Goal: Information Seeking & Learning: Learn about a topic

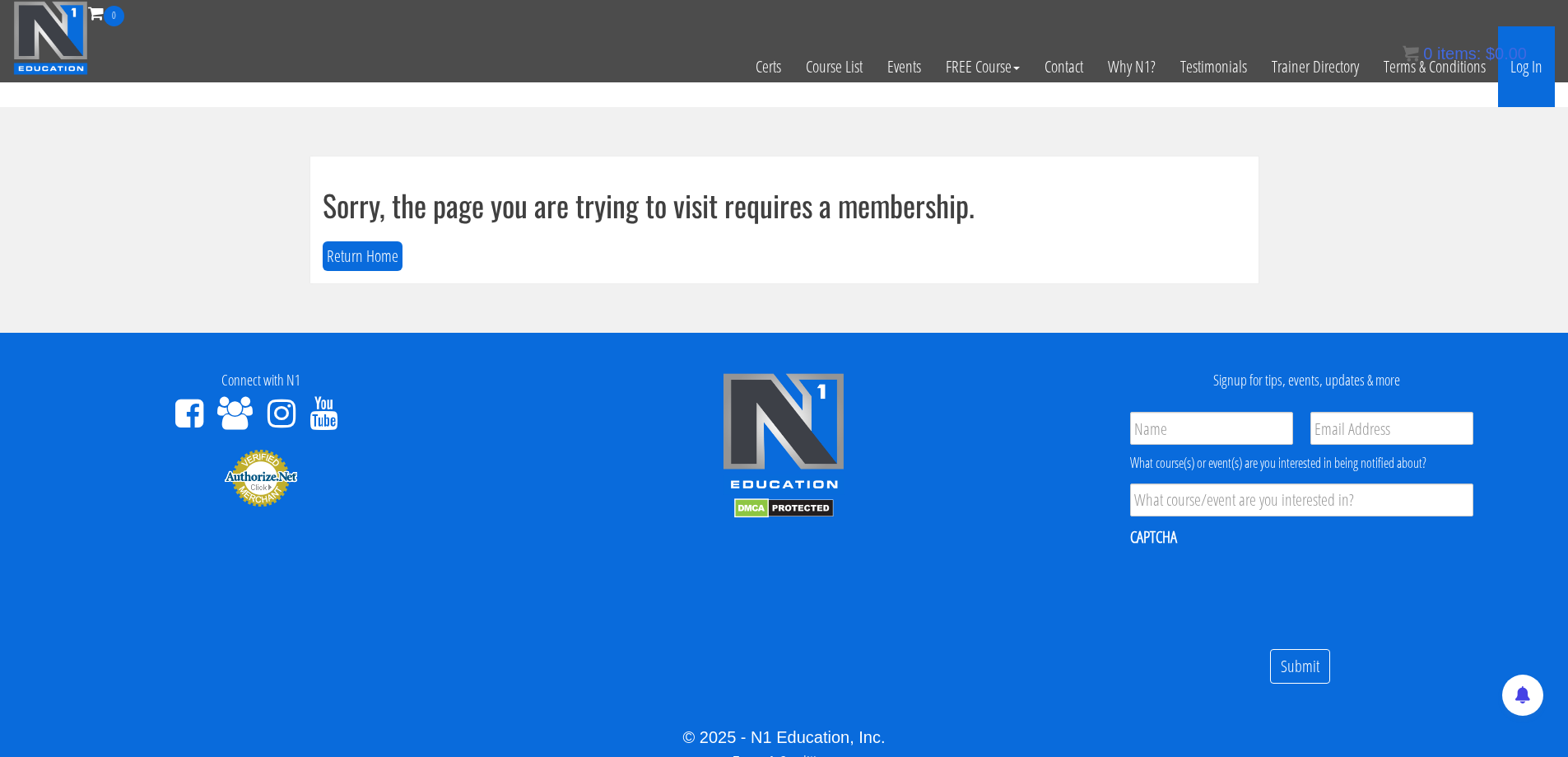
click at [1526, 67] on link "Log In" at bounding box center [1527, 66] width 57 height 81
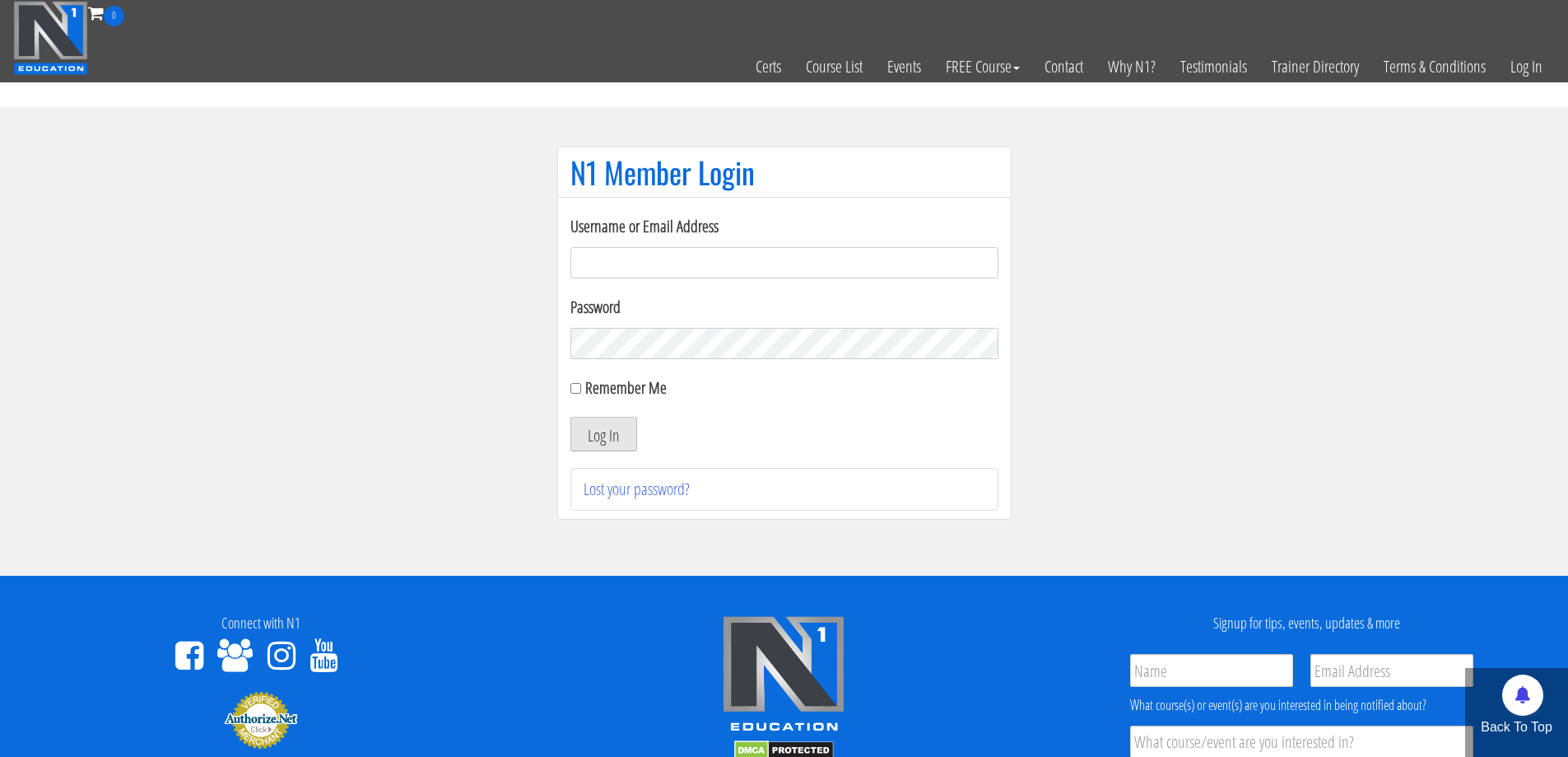
type input "[PERSON_NAME][EMAIL_ADDRESS][DOMAIN_NAME]"
click at [606, 431] on button "Log In" at bounding box center [604, 433] width 66 height 34
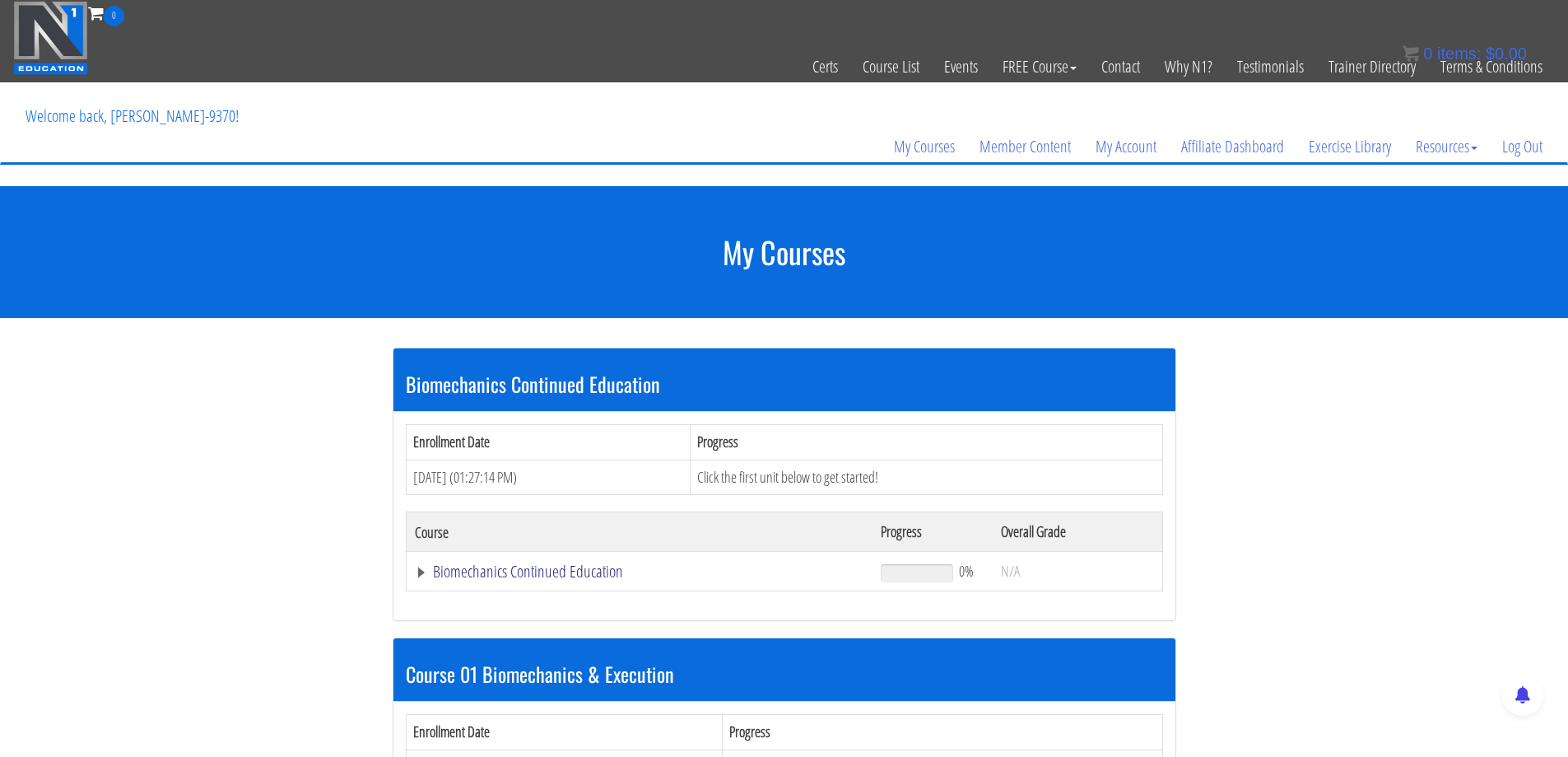
click at [568, 571] on link "Biomechanics Continued Education" at bounding box center [641, 572] width 451 height 17
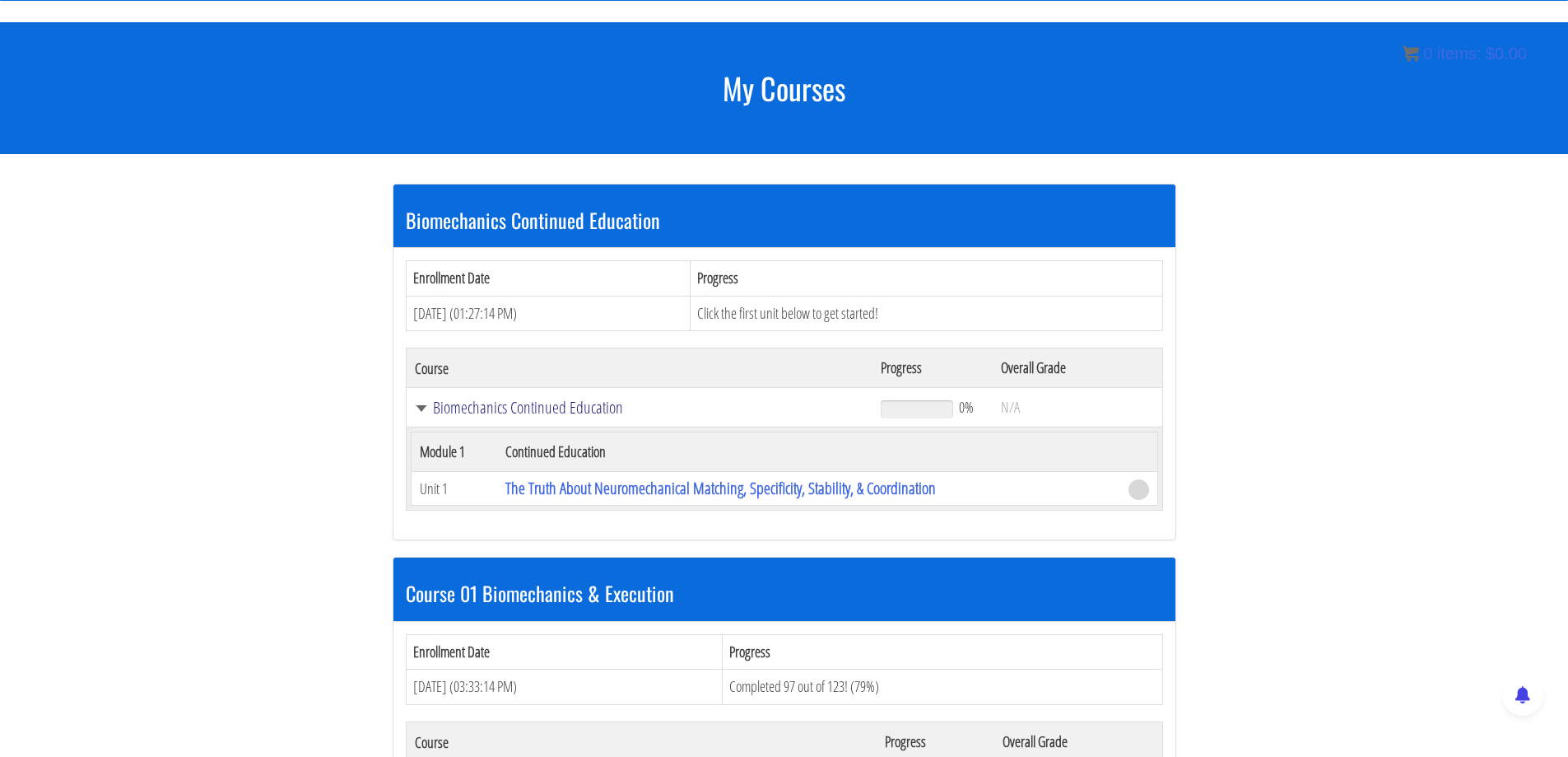
scroll to position [165, 0]
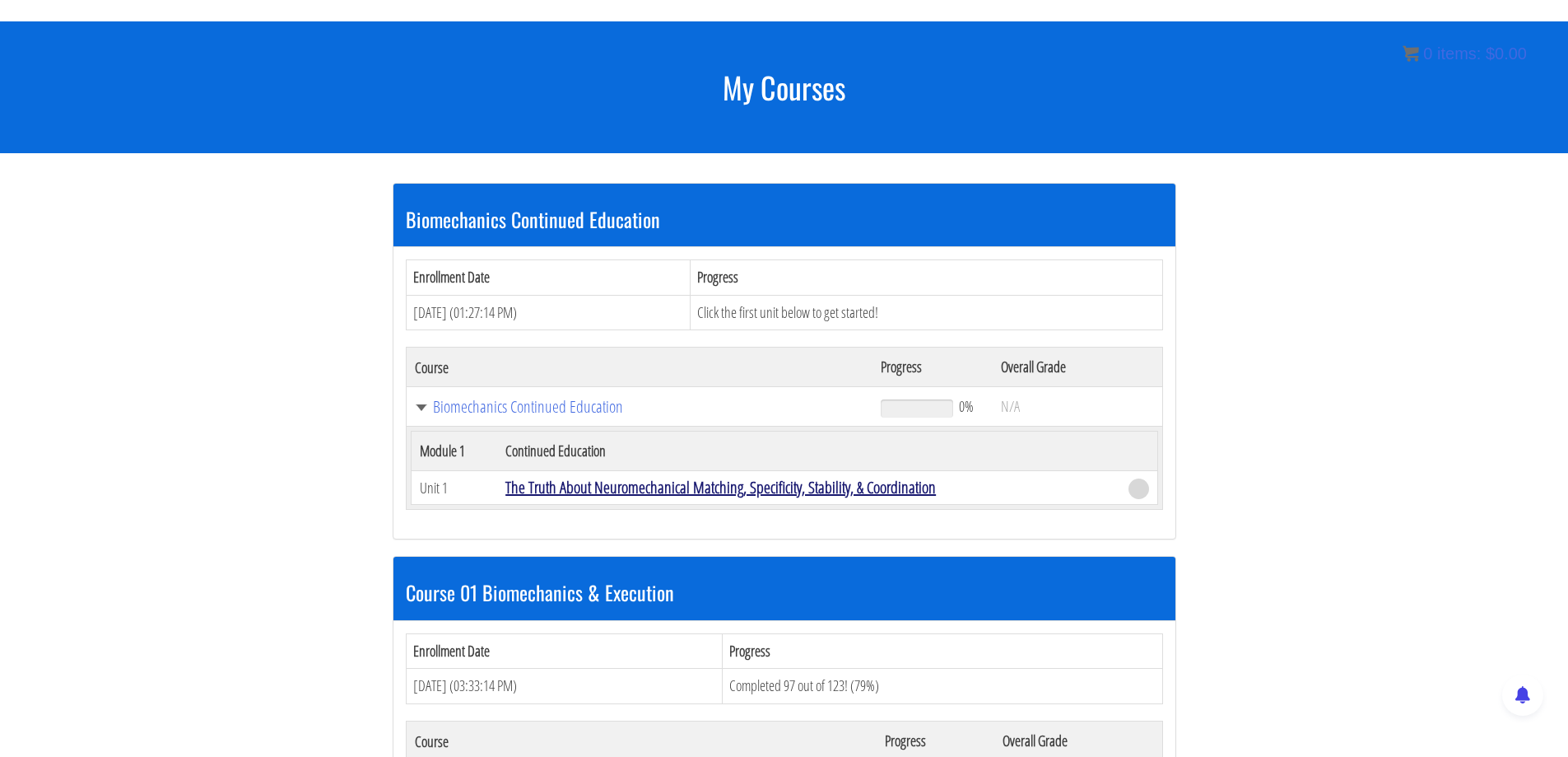
click at [800, 490] on link "The Truth About Neuromechanical Matching, Specificity, Stability, & Coordination" at bounding box center [721, 487] width 431 height 22
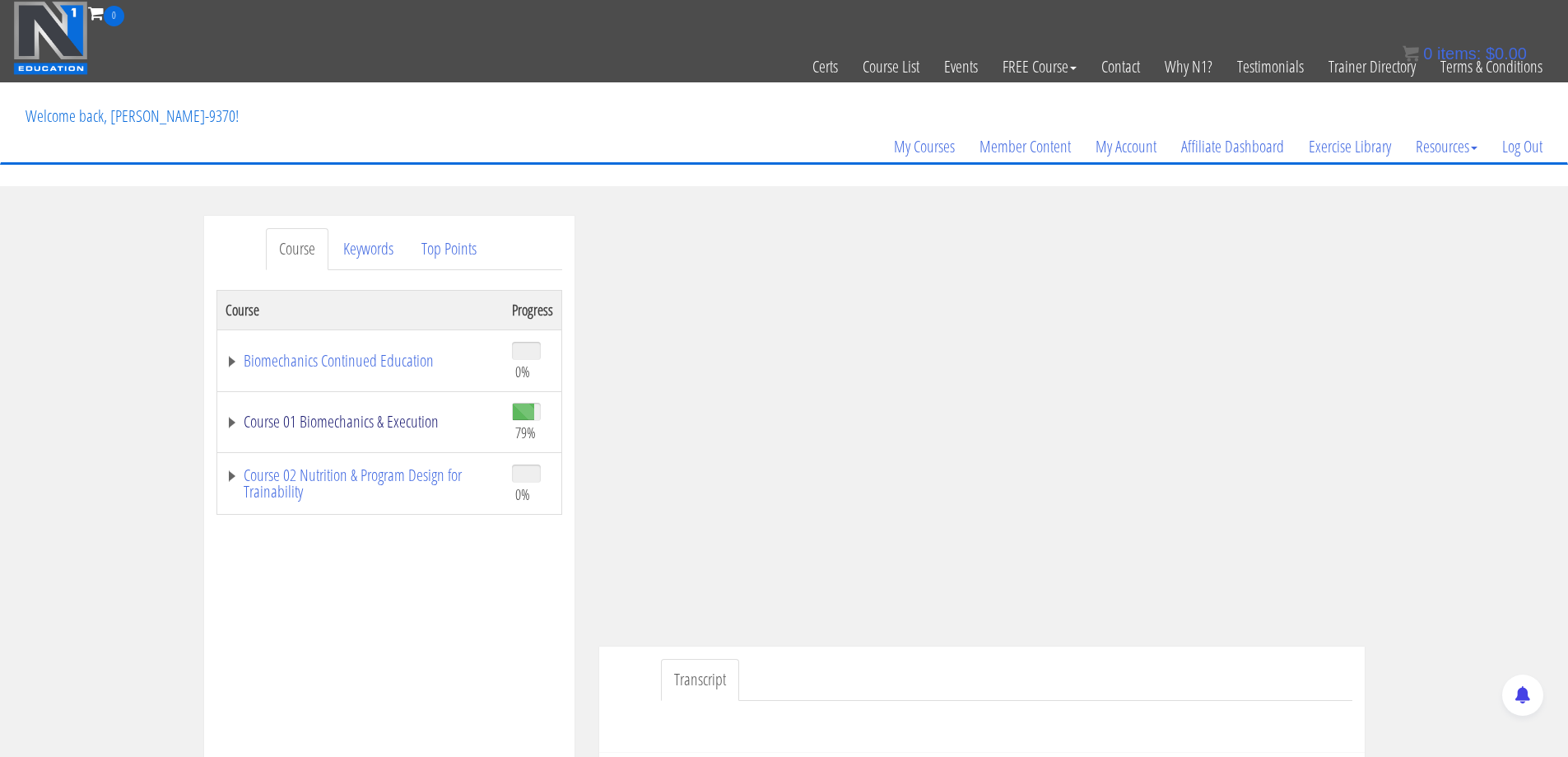
click at [341, 416] on link "Course 01 Biomechanics & Execution" at bounding box center [360, 421] width 270 height 17
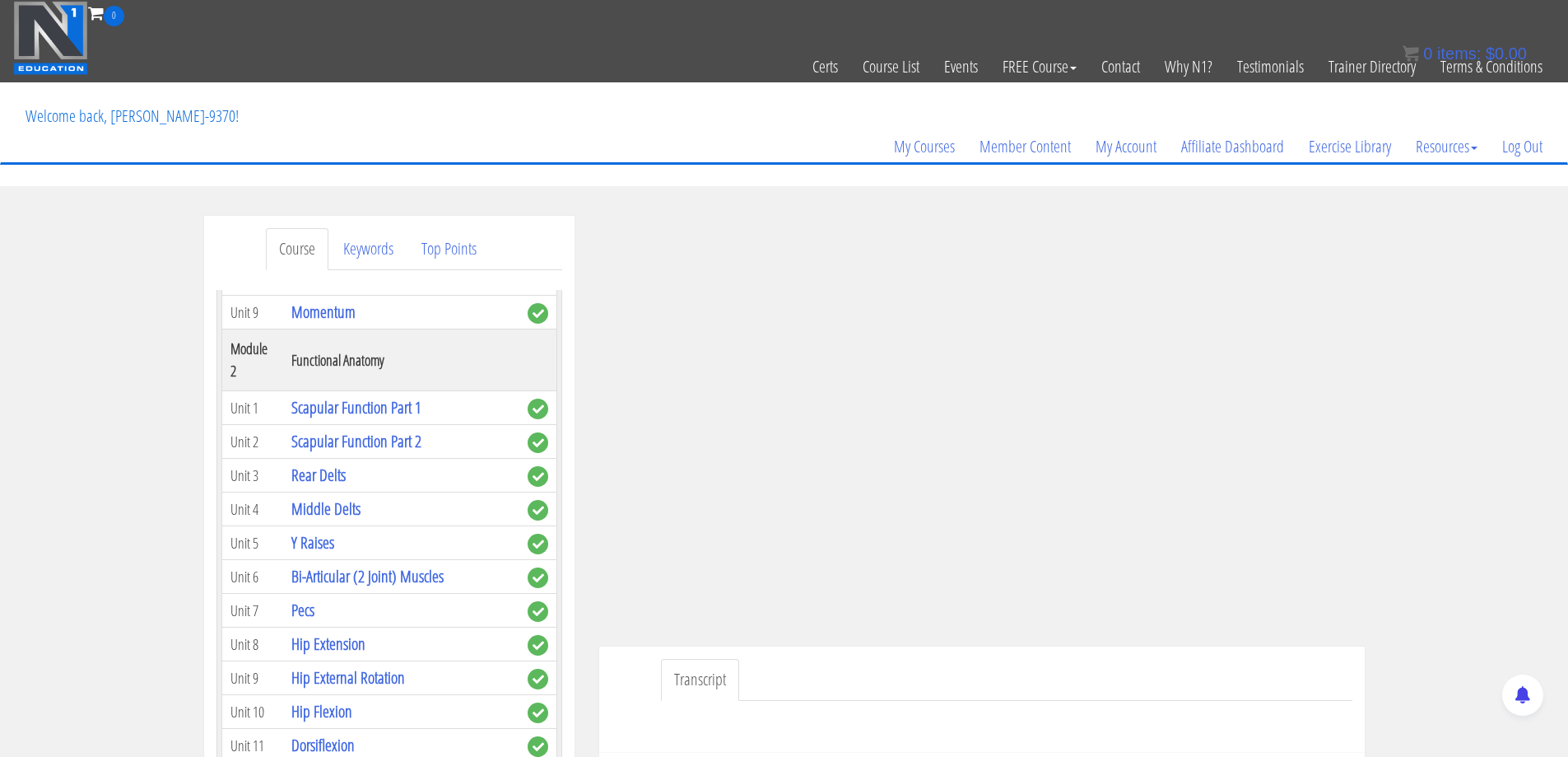
scroll to position [577, 0]
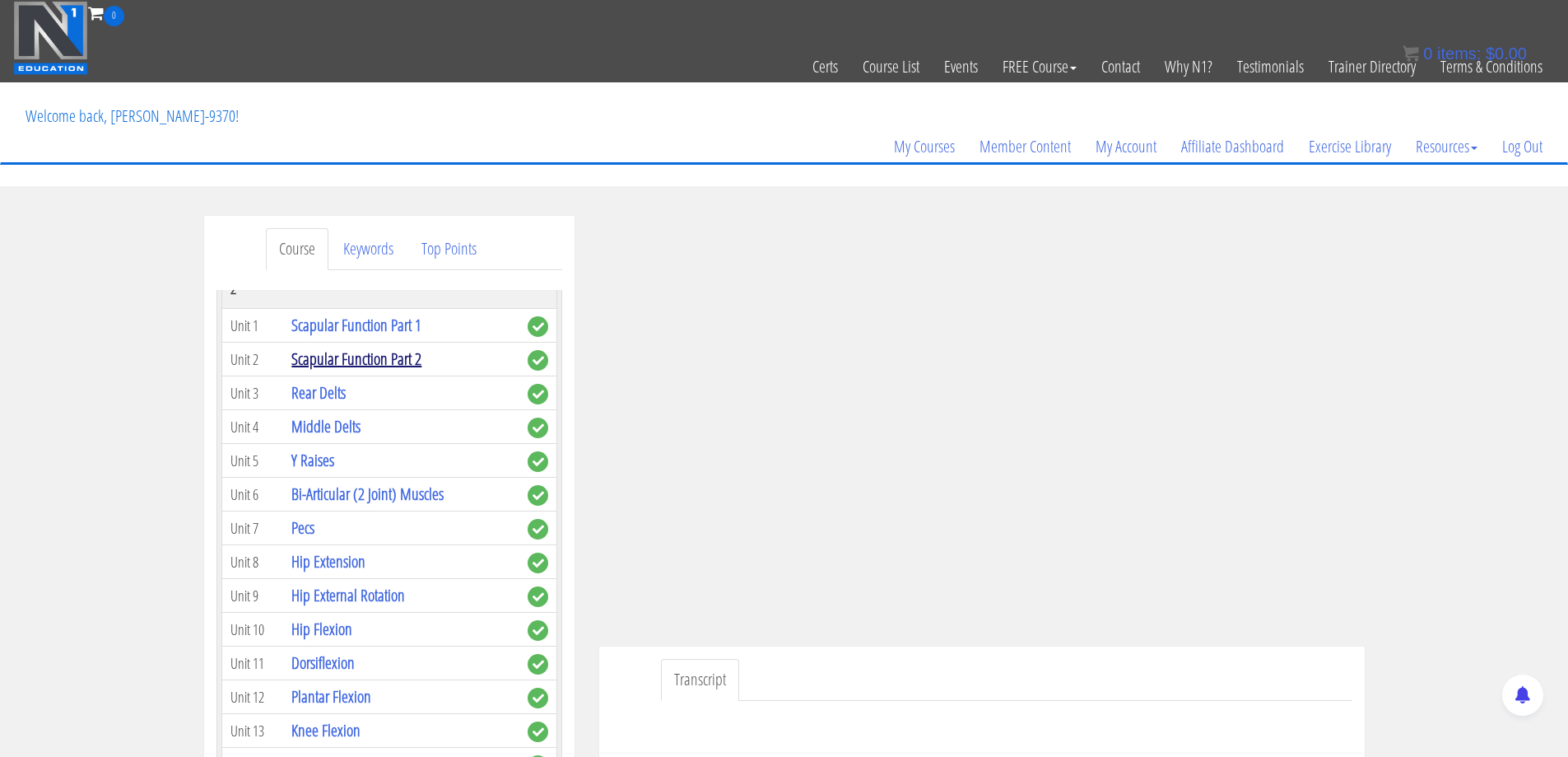
click at [362, 357] on link "Scapular Function Part 2" at bounding box center [356, 358] width 130 height 22
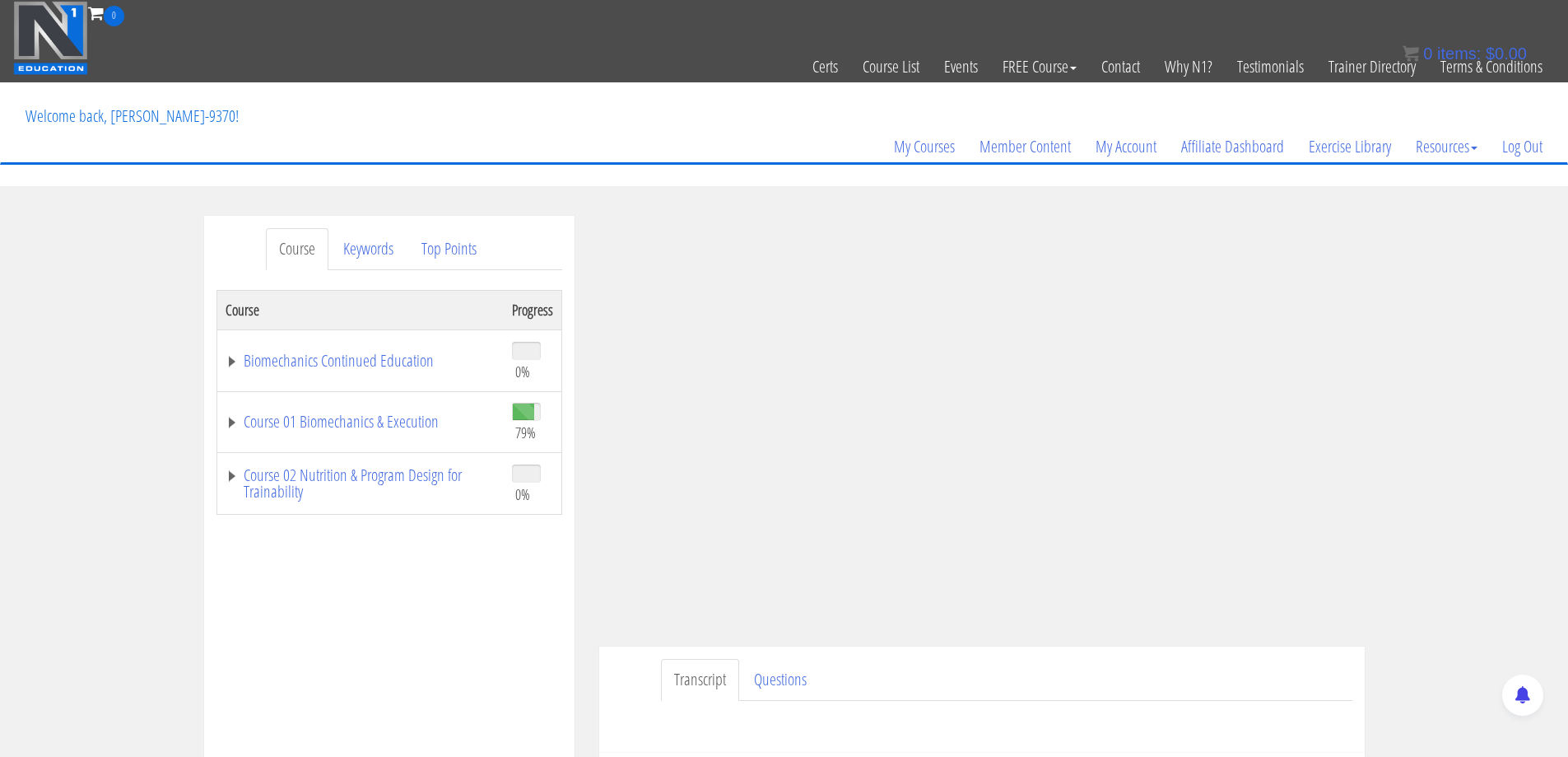
drag, startPoint x: 1526, startPoint y: 291, endPoint x: 1509, endPoint y: 246, distance: 48.1
click at [1509, 246] on div "Course Keywords Top Points Course Progress Biomechanics Continued Education 0% …" at bounding box center [784, 681] width 1568 height 931
drag, startPoint x: 359, startPoint y: 477, endPoint x: 364, endPoint y: 536, distance: 59.2
drag, startPoint x: 364, startPoint y: 536, endPoint x: 357, endPoint y: 551, distance: 16.6
click at [357, 551] on div "Course Progress Biomechanics Continued Education 0% Module 1 Continued Educatio…" at bounding box center [389, 701] width 346 height 823
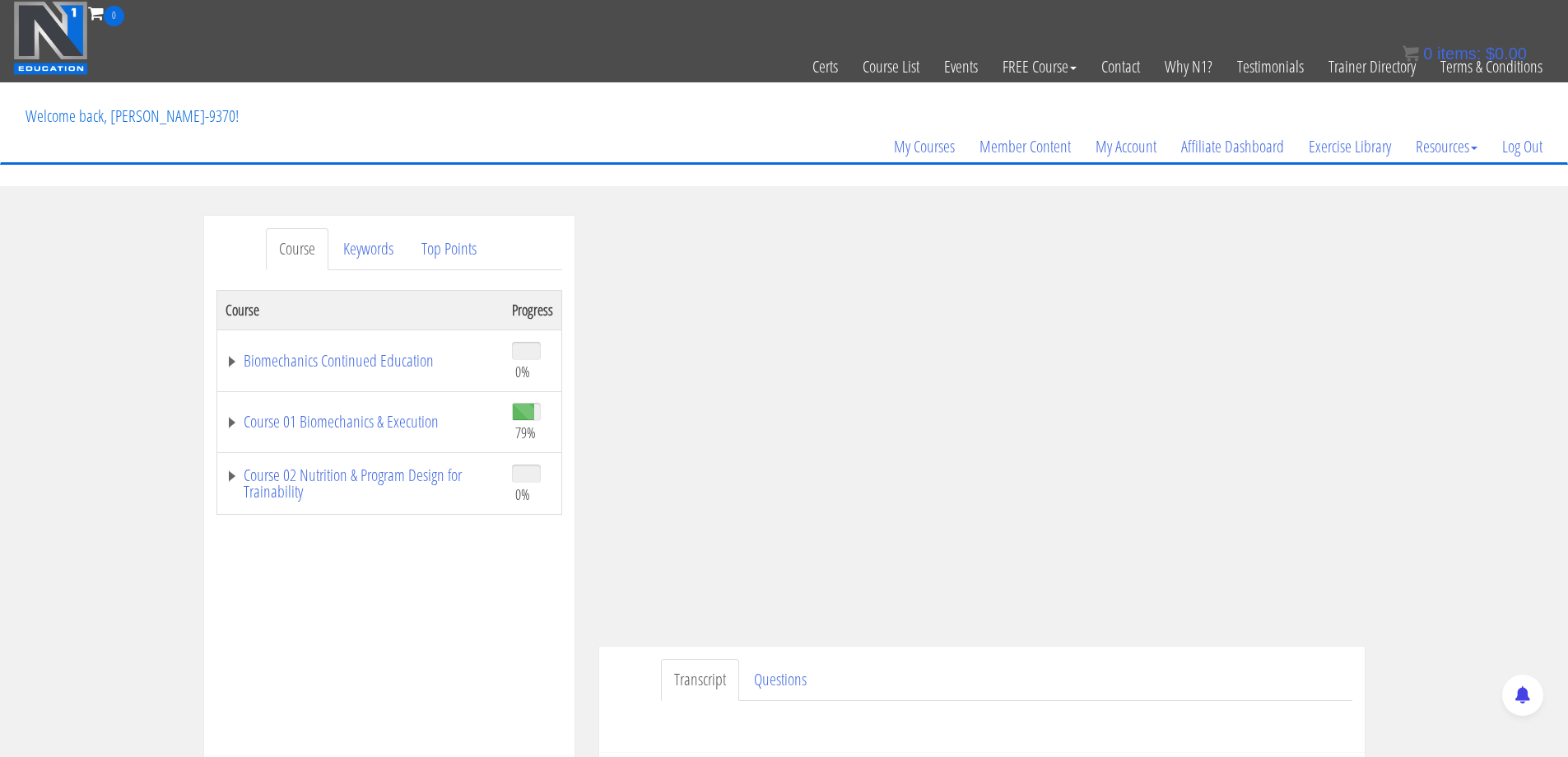
drag, startPoint x: 357, startPoint y: 551, endPoint x: 326, endPoint y: 595, distance: 53.8
click at [326, 595] on div "Course Progress Biomechanics Continued Education 0% Module 1 Continued Educatio…" at bounding box center [389, 701] width 346 height 823
click at [378, 424] on link "Course 01 Biomechanics & Execution" at bounding box center [360, 421] width 270 height 17
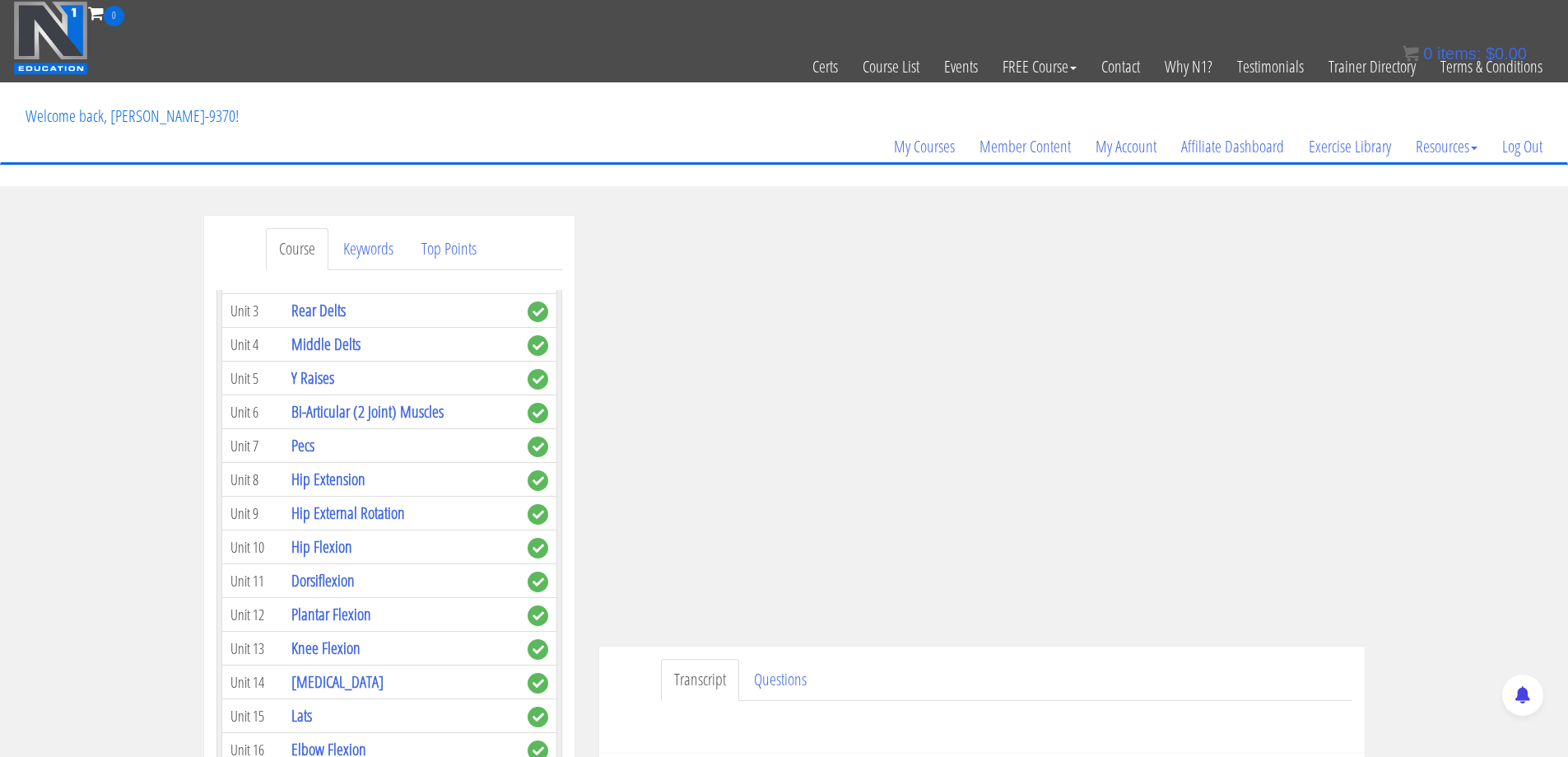
scroll to position [577, 0]
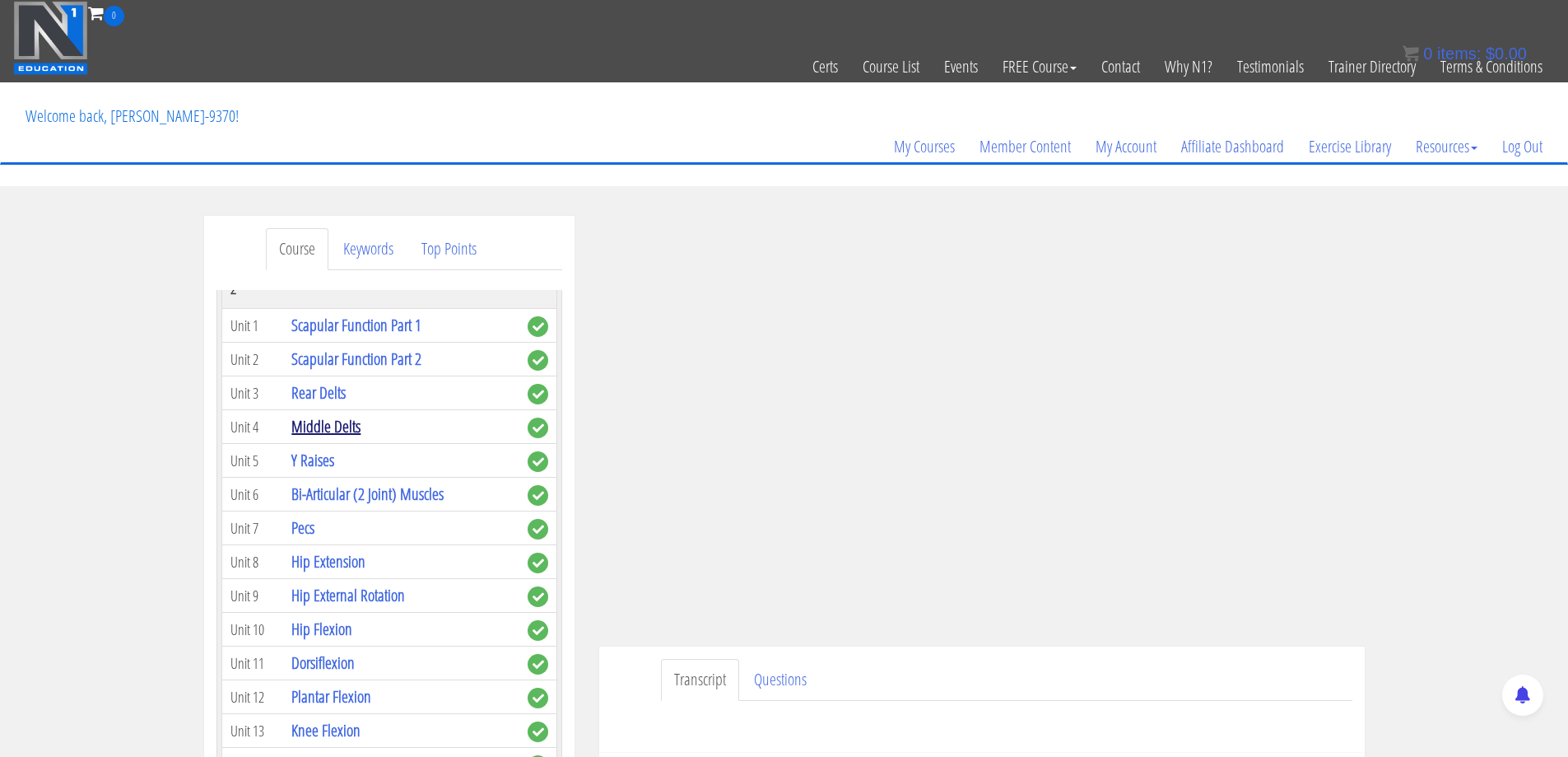
click at [347, 424] on link "Middle Delts" at bounding box center [326, 426] width 69 height 22
